Goal: Task Accomplishment & Management: Use online tool/utility

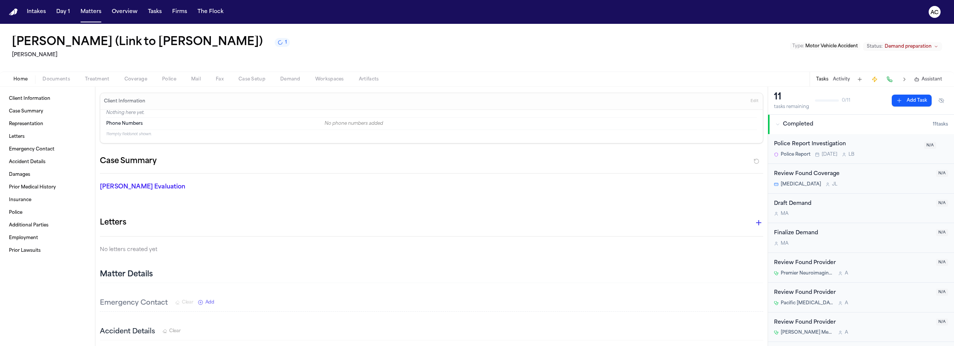
click at [576, 54] on div "[PERSON_NAME] (Link to [PERSON_NAME]) 1 [PERSON_NAME] Type : Motor Vehicle Acci…" at bounding box center [477, 48] width 954 height 48
click at [86, 10] on button "Matters" at bounding box center [91, 11] width 27 height 13
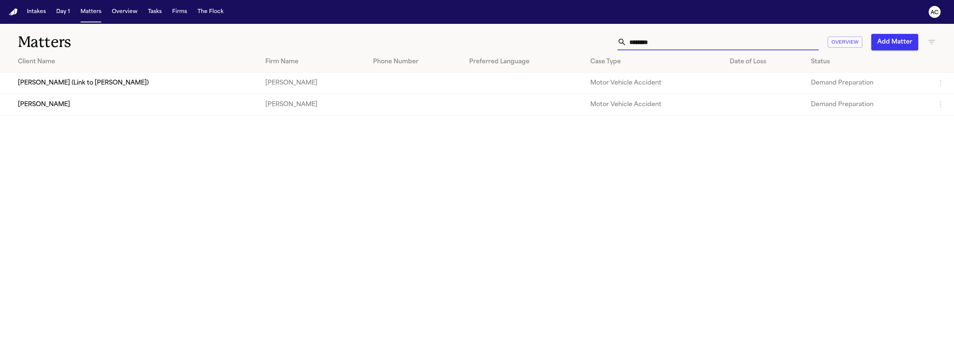
click at [670, 45] on input "********" at bounding box center [722, 42] width 192 height 16
drag, startPoint x: 648, startPoint y: 41, endPoint x: 590, endPoint y: 34, distance: 58.1
click at [597, 40] on div "******** Overview Add Matter" at bounding box center [615, 42] width 641 height 16
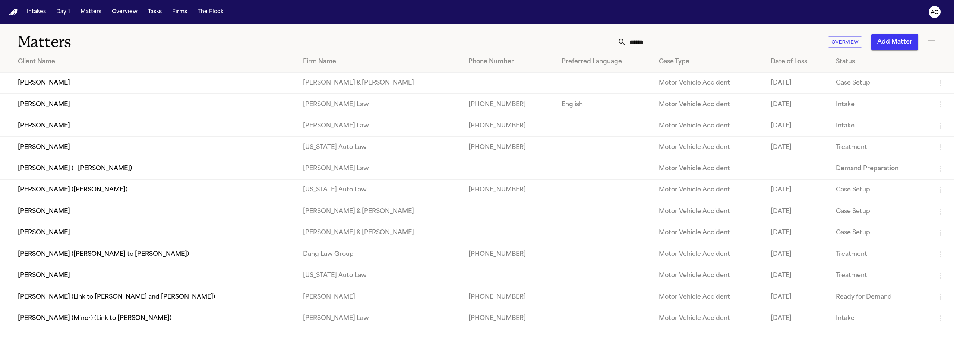
type input "******"
click at [88, 166] on td "[PERSON_NAME] (+ [PERSON_NAME])" at bounding box center [148, 168] width 297 height 21
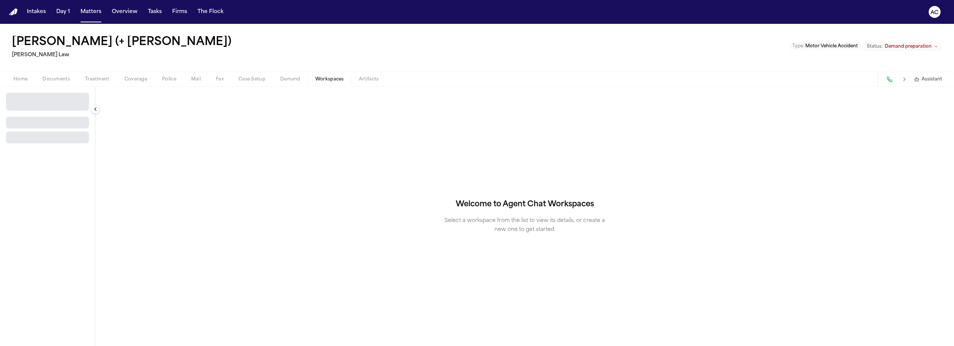
click at [326, 75] on button "Workspaces" at bounding box center [330, 79] width 44 height 9
click at [51, 99] on span "Select Workspace" at bounding box center [34, 98] width 48 height 7
click at [39, 125] on span "[PERSON_NAME] Agent Demand" at bounding box center [52, 126] width 87 height 7
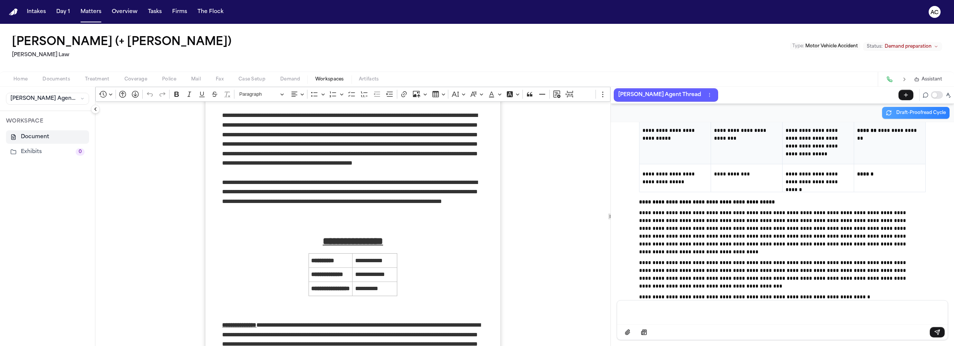
scroll to position [37, 0]
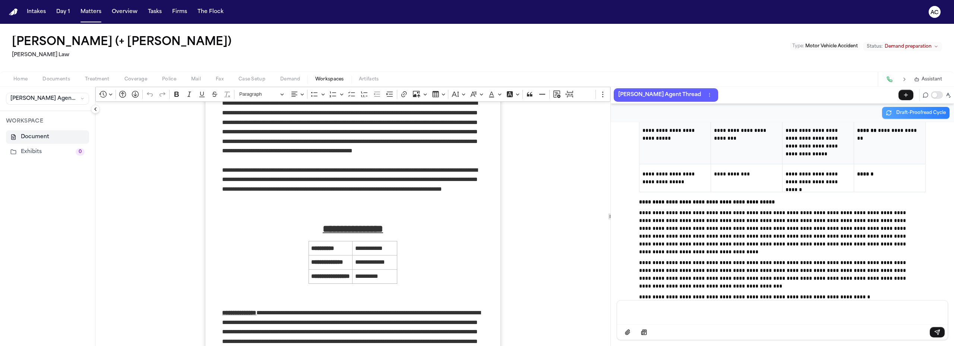
click at [285, 79] on span "Demand" at bounding box center [290, 79] width 20 height 6
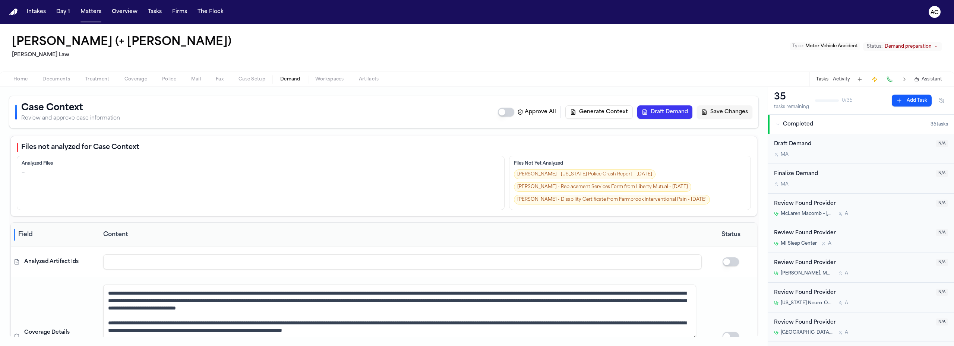
click at [658, 111] on button "Draft Demand" at bounding box center [664, 111] width 55 height 13
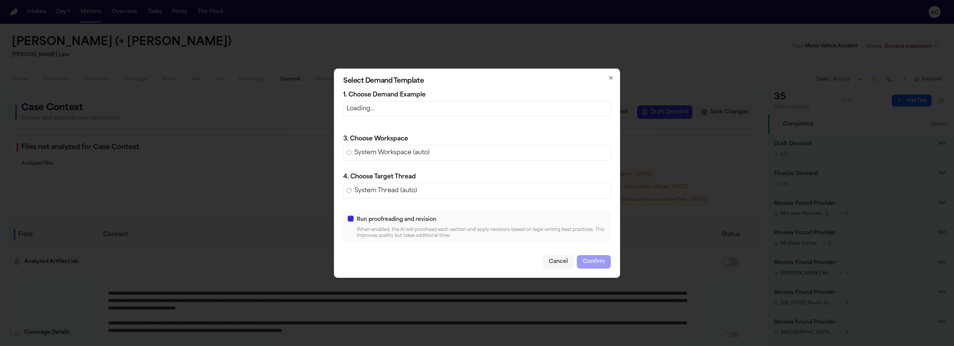
click at [414, 105] on p "Loading…" at bounding box center [477, 108] width 261 height 9
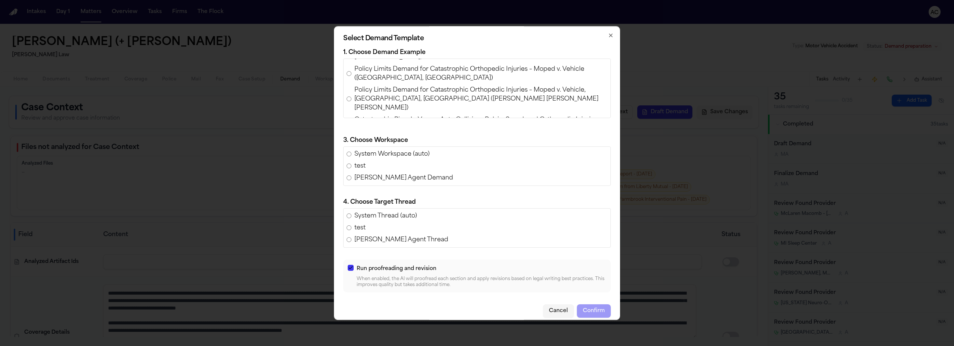
scroll to position [261, 0]
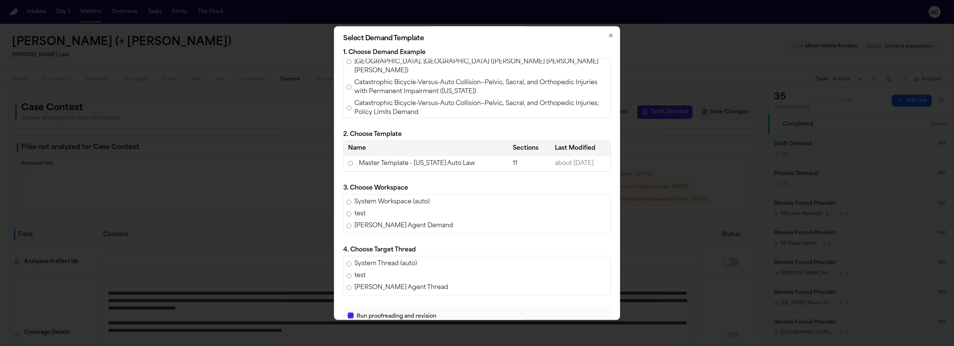
click at [378, 162] on td "Master Template - [US_STATE] Auto Law" at bounding box center [426, 163] width 165 height 15
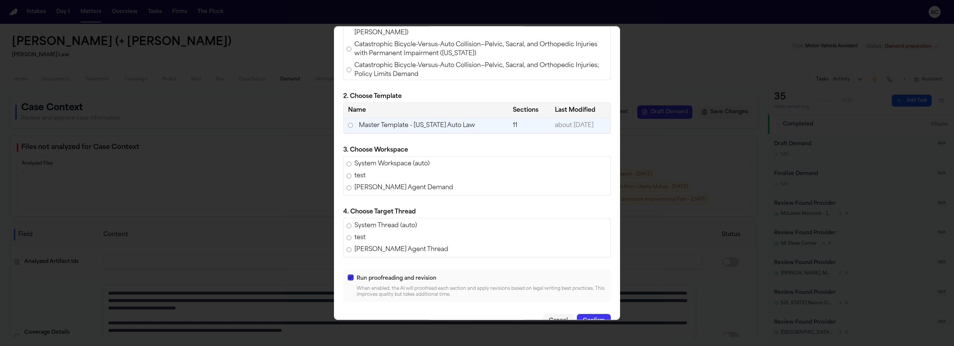
scroll to position [55, 0]
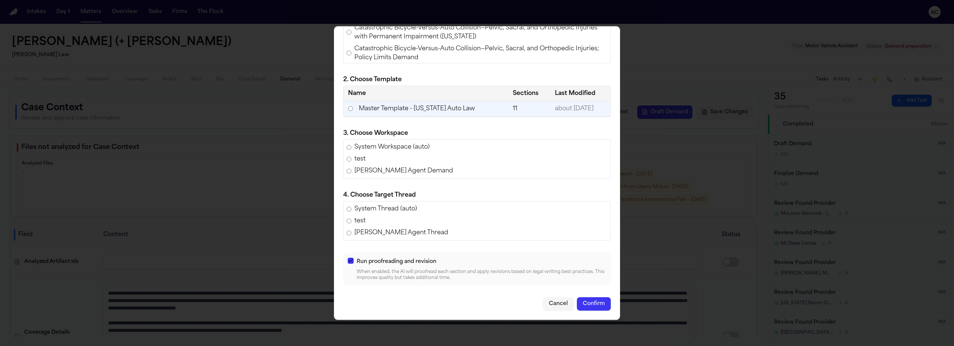
click at [588, 308] on button "Confirm" at bounding box center [594, 303] width 34 height 13
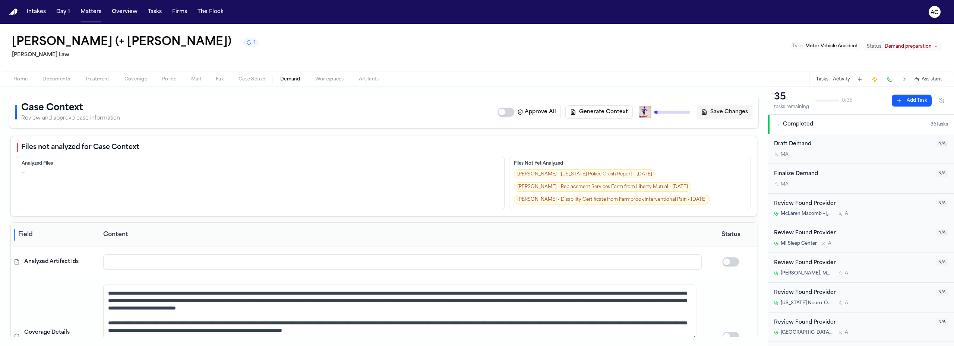
click at [292, 78] on span "Demand" at bounding box center [290, 79] width 20 height 6
click at [544, 61] on div "[PERSON_NAME] (+ [PERSON_NAME]) [PERSON_NAME] Law Type : Motor Vehicle Accident…" at bounding box center [477, 48] width 954 height 48
